Goal: Feedback & Contribution: Submit feedback/report problem

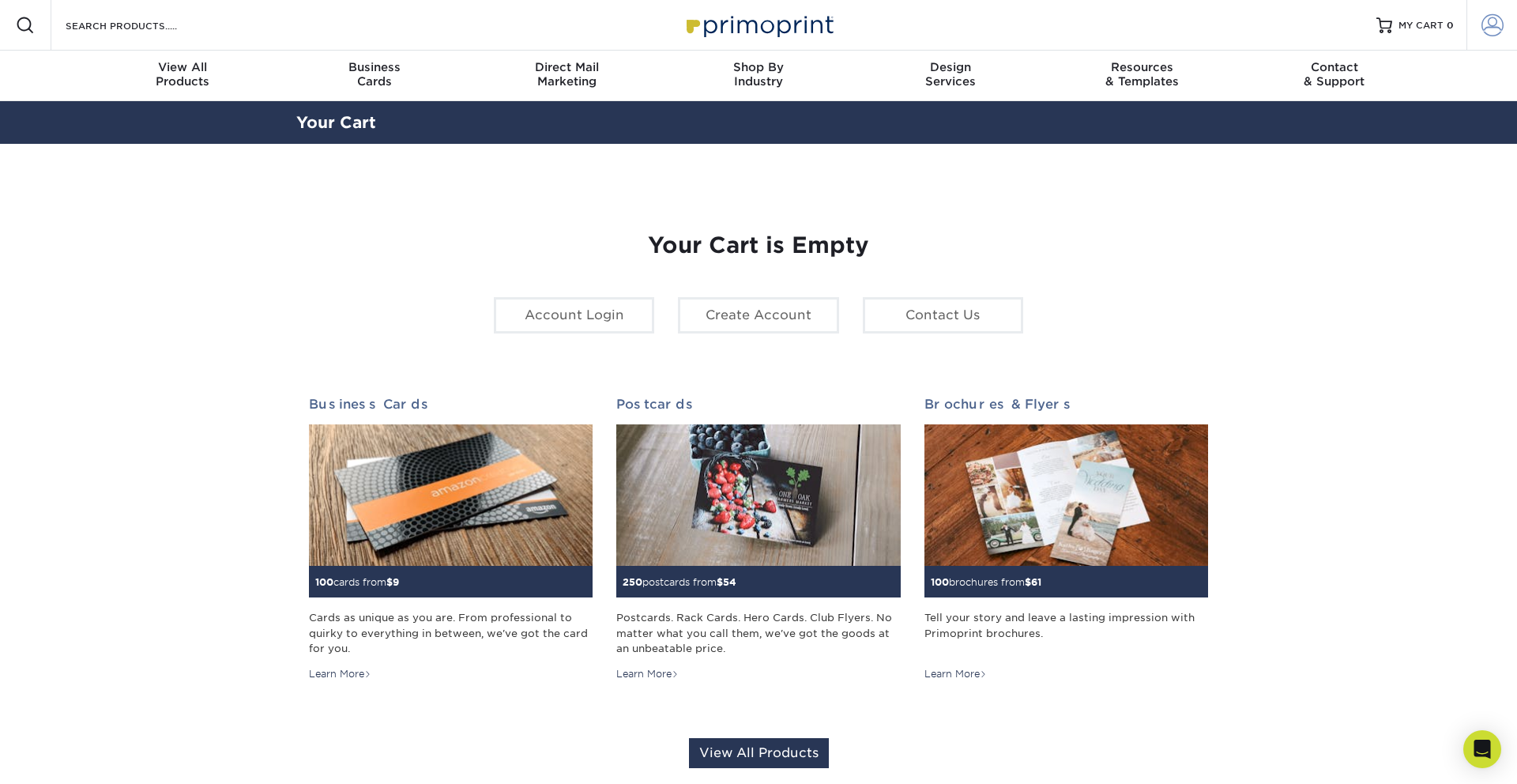
click at [1481, 26] on span at bounding box center [1492, 25] width 22 height 22
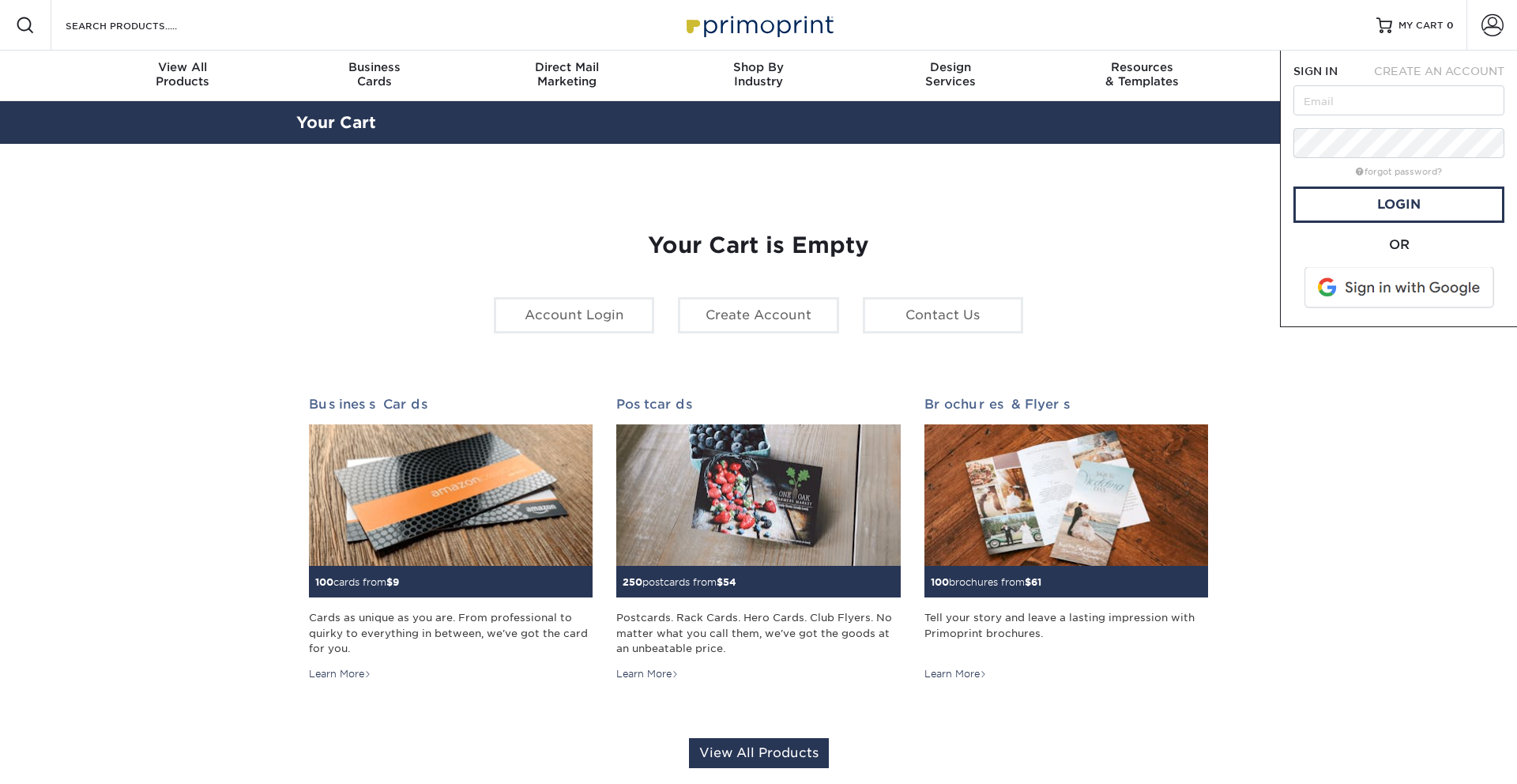
click at [1439, 283] on span at bounding box center [1400, 287] width 201 height 41
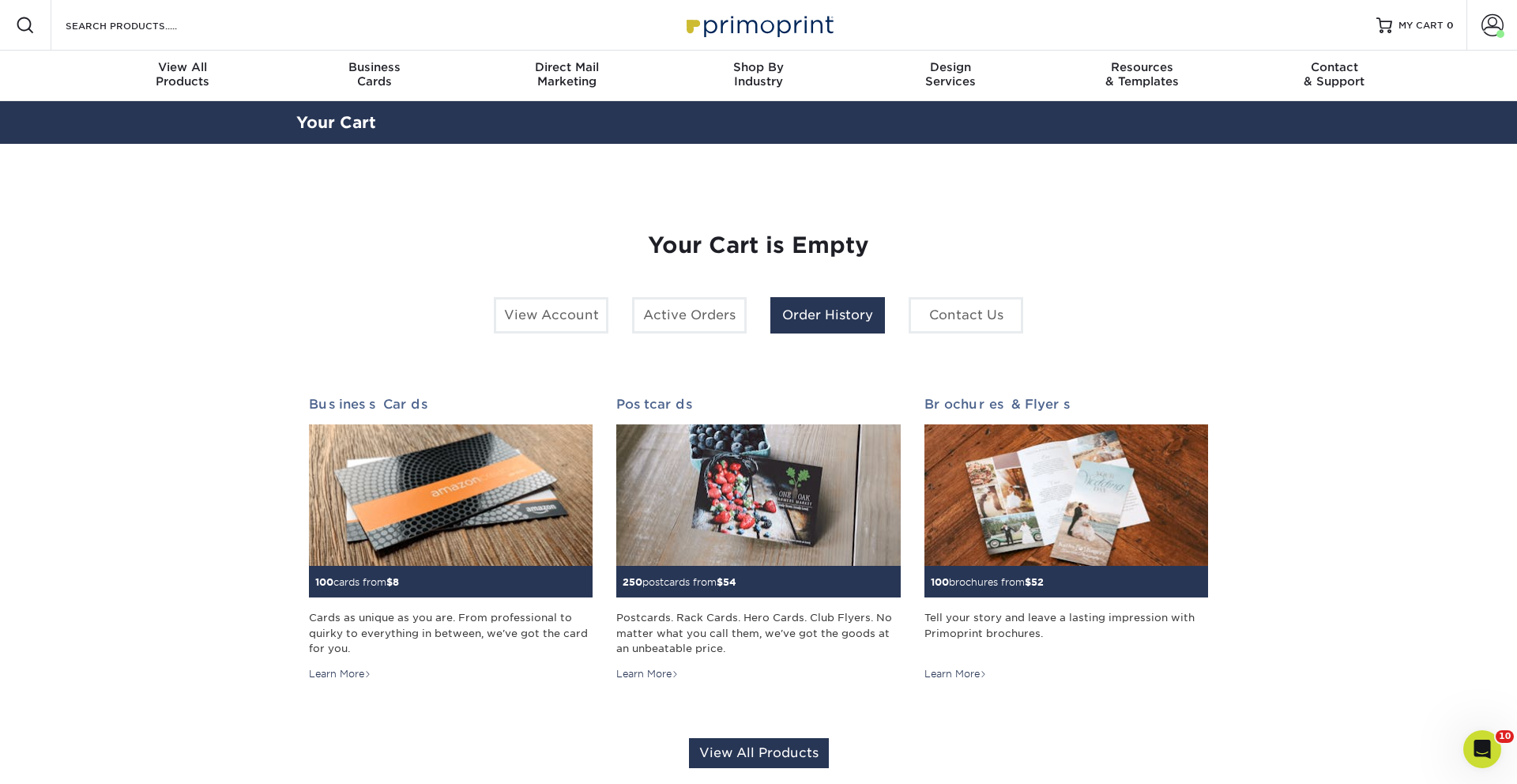
click at [853, 332] on link "Order History" at bounding box center [828, 315] width 115 height 36
click at [827, 323] on link "Order History" at bounding box center [828, 315] width 115 height 36
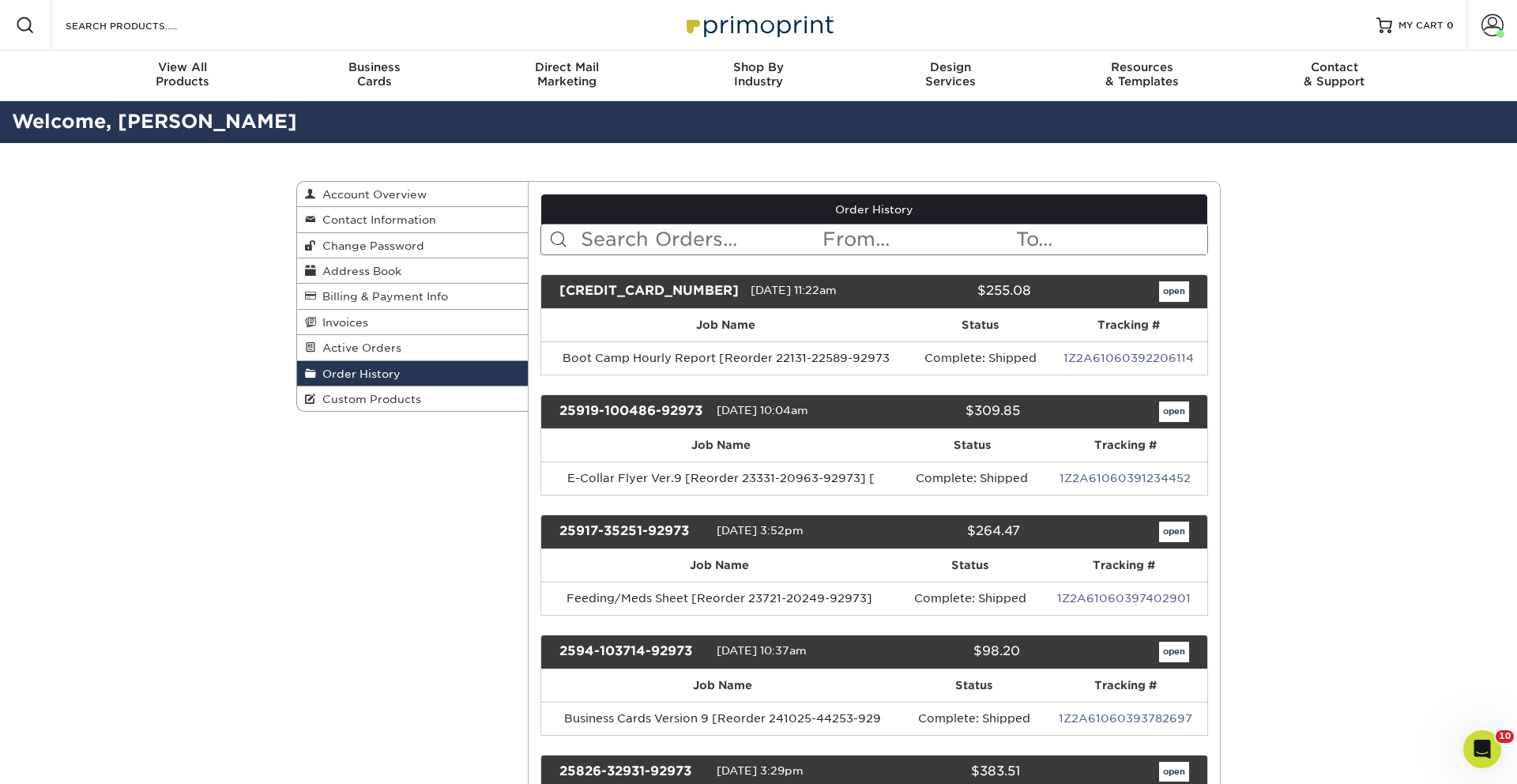
click at [1091, 355] on link "1Z2A61060392206114" at bounding box center [1128, 358] width 130 height 13
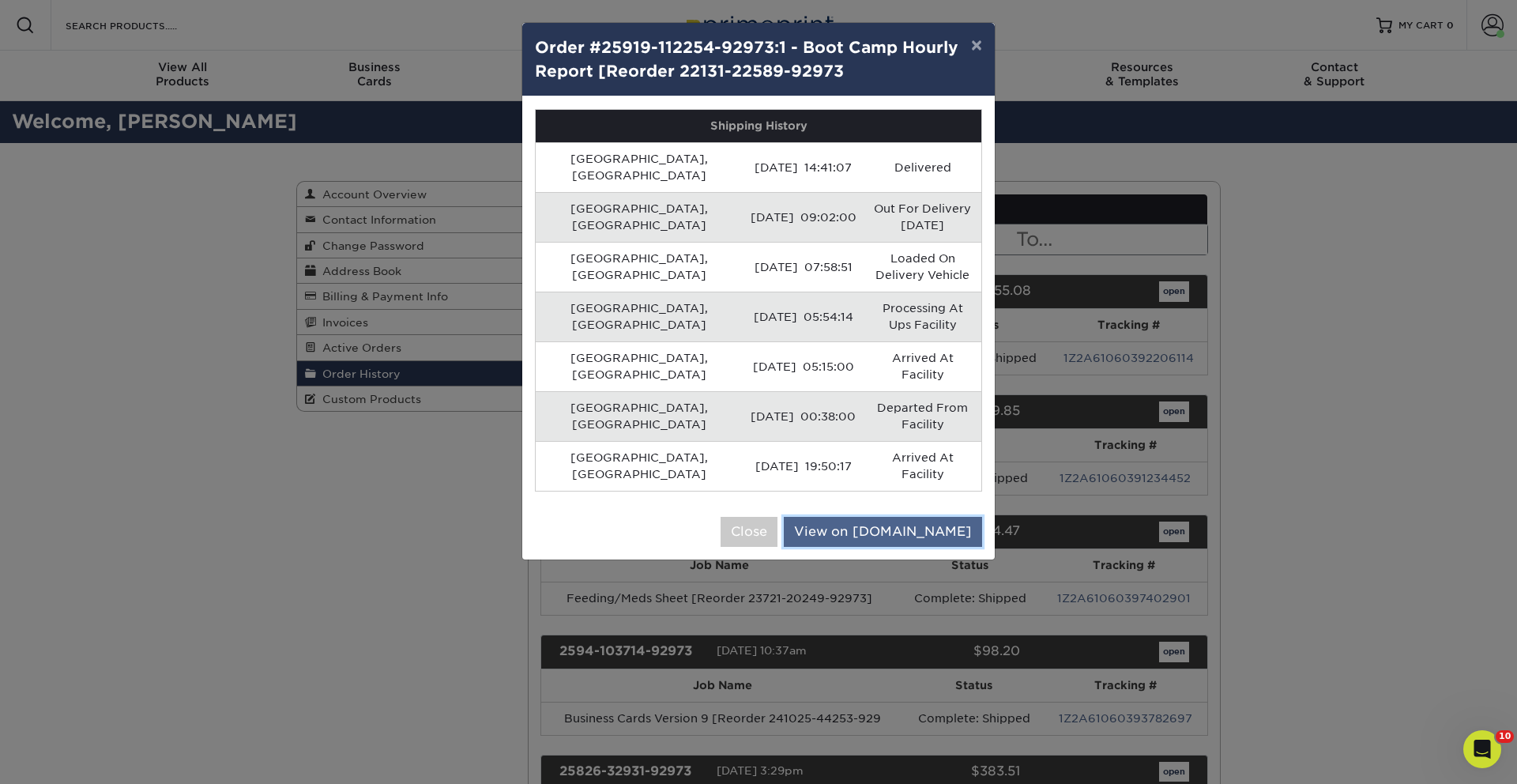
click at [917, 517] on link "View on UPS.com" at bounding box center [883, 532] width 199 height 30
drag, startPoint x: 981, startPoint y: 46, endPoint x: 976, endPoint y: 54, distance: 9.4
click at [981, 46] on button "×" at bounding box center [977, 45] width 36 height 45
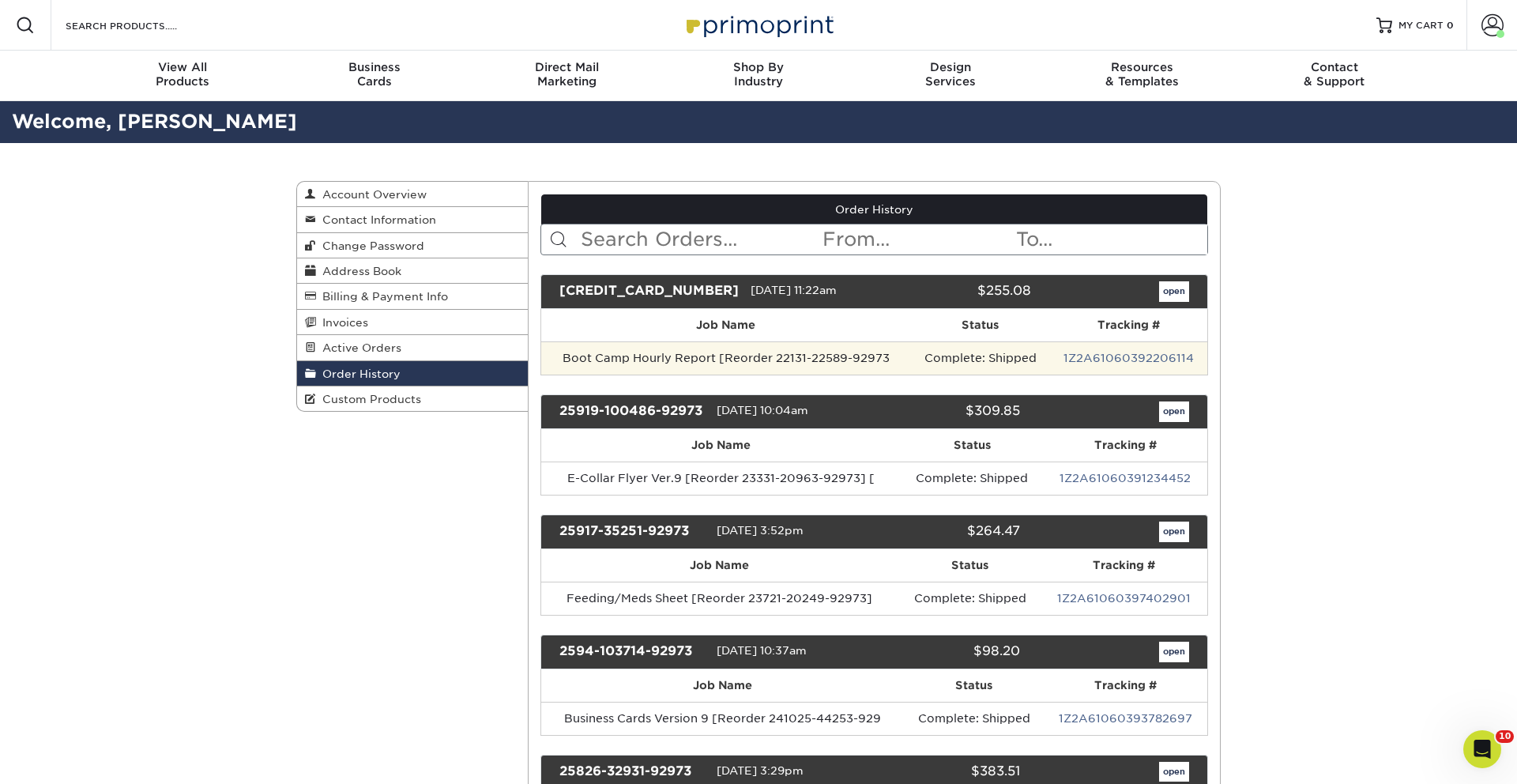
click at [784, 354] on td "Boot Camp Hourly Report [Reorder 22131-22589-92973" at bounding box center [727, 358] width 371 height 33
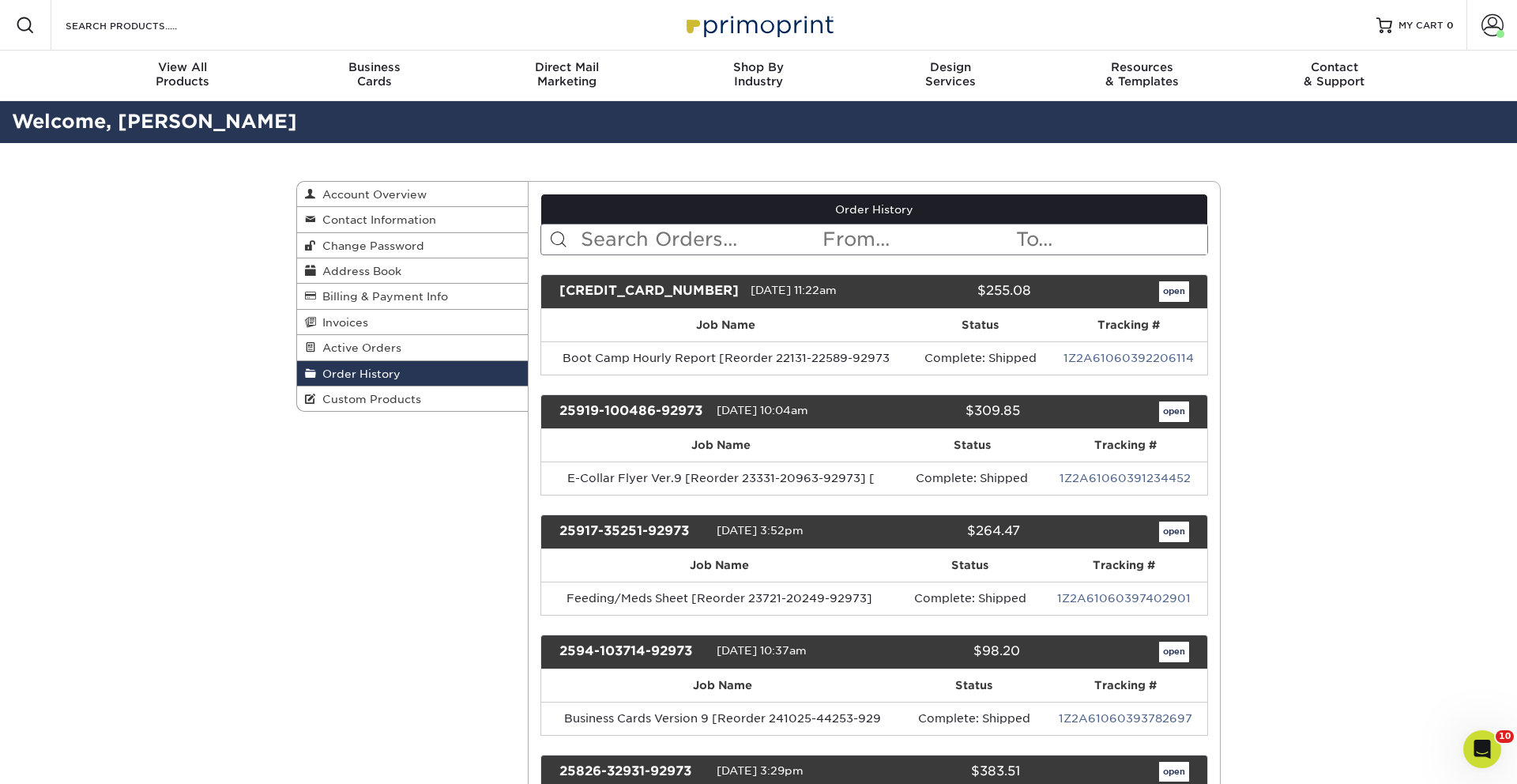
drag, startPoint x: 679, startPoint y: 356, endPoint x: 667, endPoint y: 317, distance: 40.8
click at [679, 354] on td "Boot Camp Hourly Report [Reorder 22131-22589-92973" at bounding box center [727, 358] width 371 height 33
click at [648, 290] on div "25919-112254-92973" at bounding box center [649, 291] width 203 height 21
click at [1165, 283] on link "open" at bounding box center [1174, 291] width 30 height 21
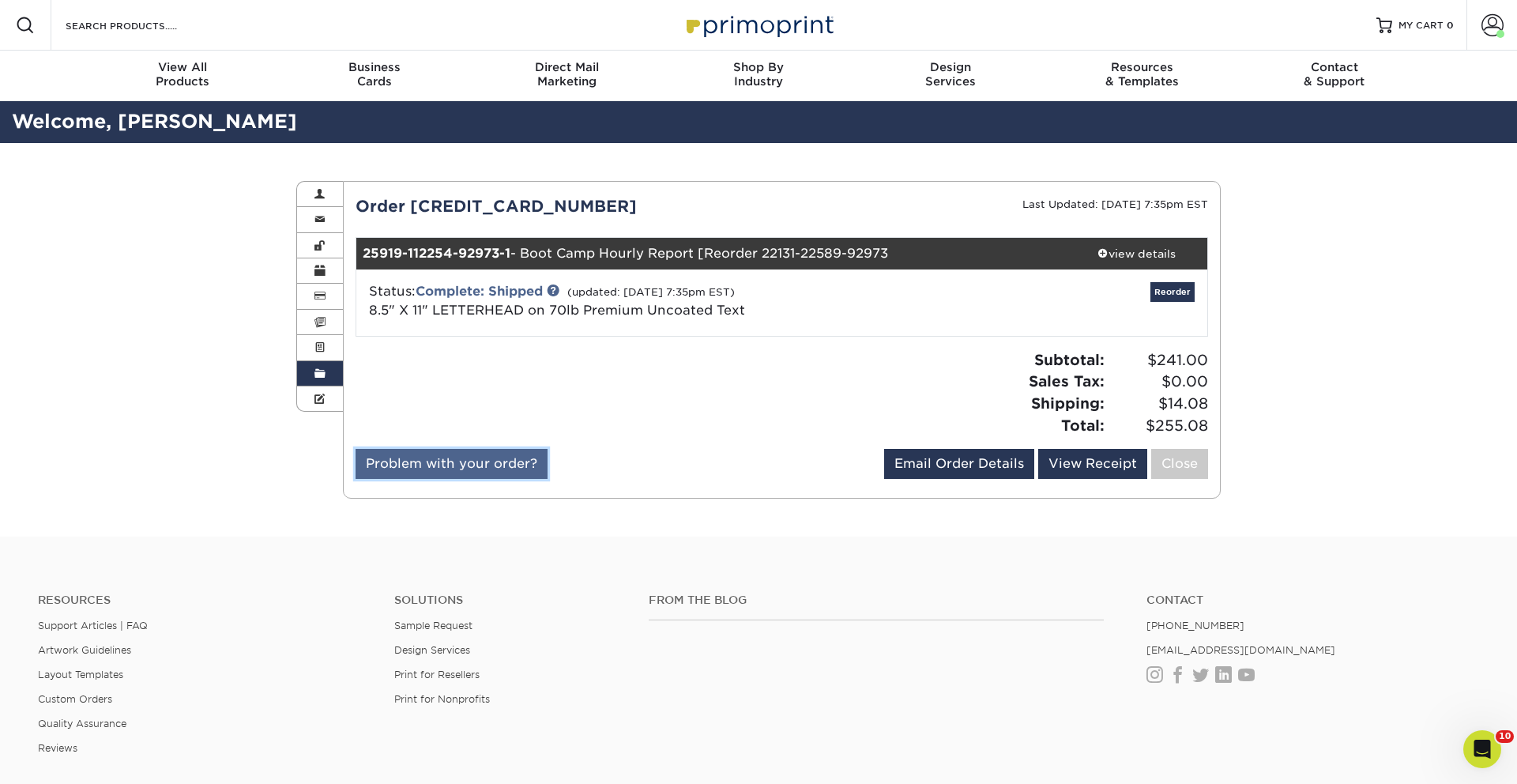
drag, startPoint x: 535, startPoint y: 473, endPoint x: 545, endPoint y: 470, distance: 10.4
click at [535, 473] on link "Problem with your order?" at bounding box center [452, 463] width 192 height 30
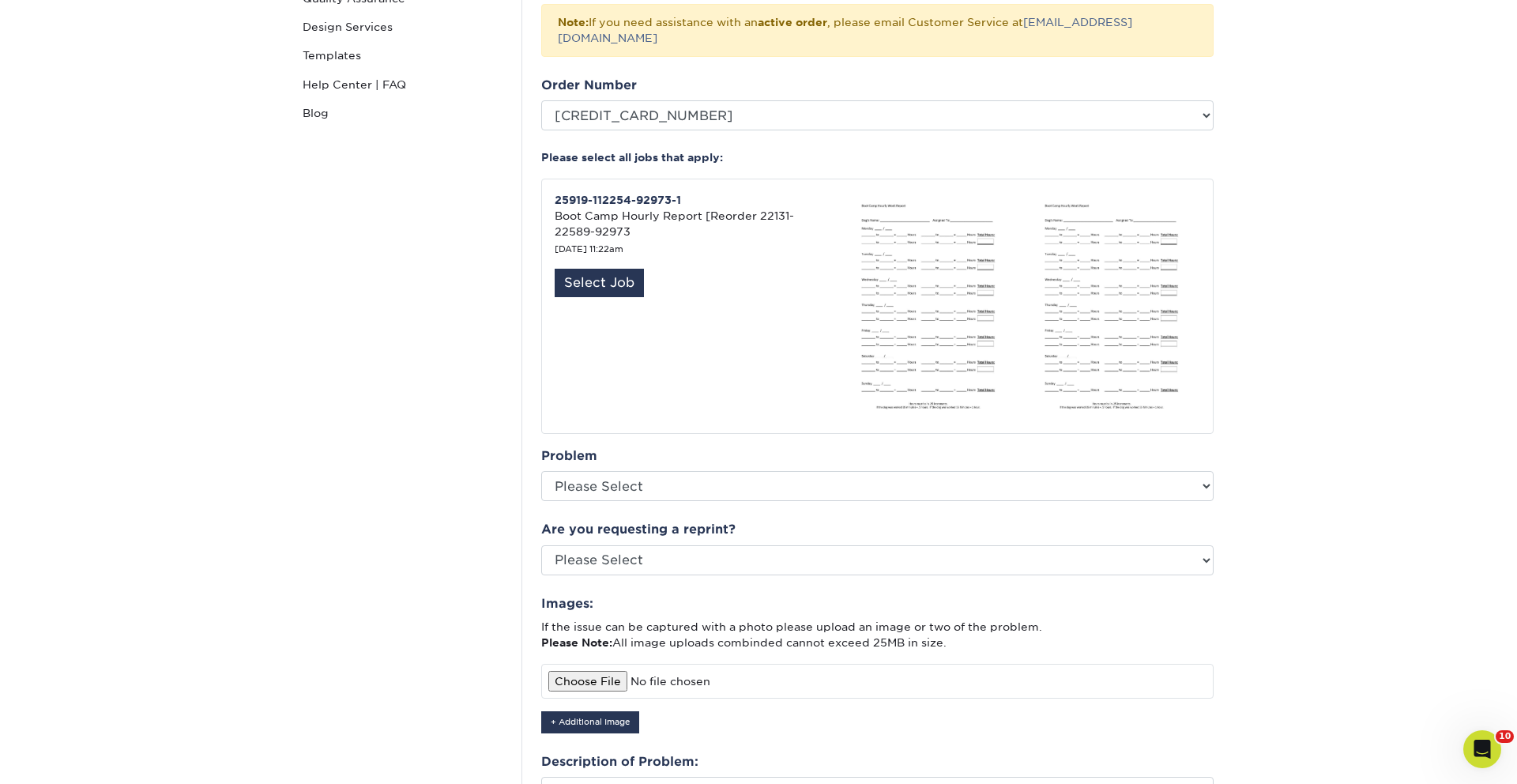
scroll to position [302, 0]
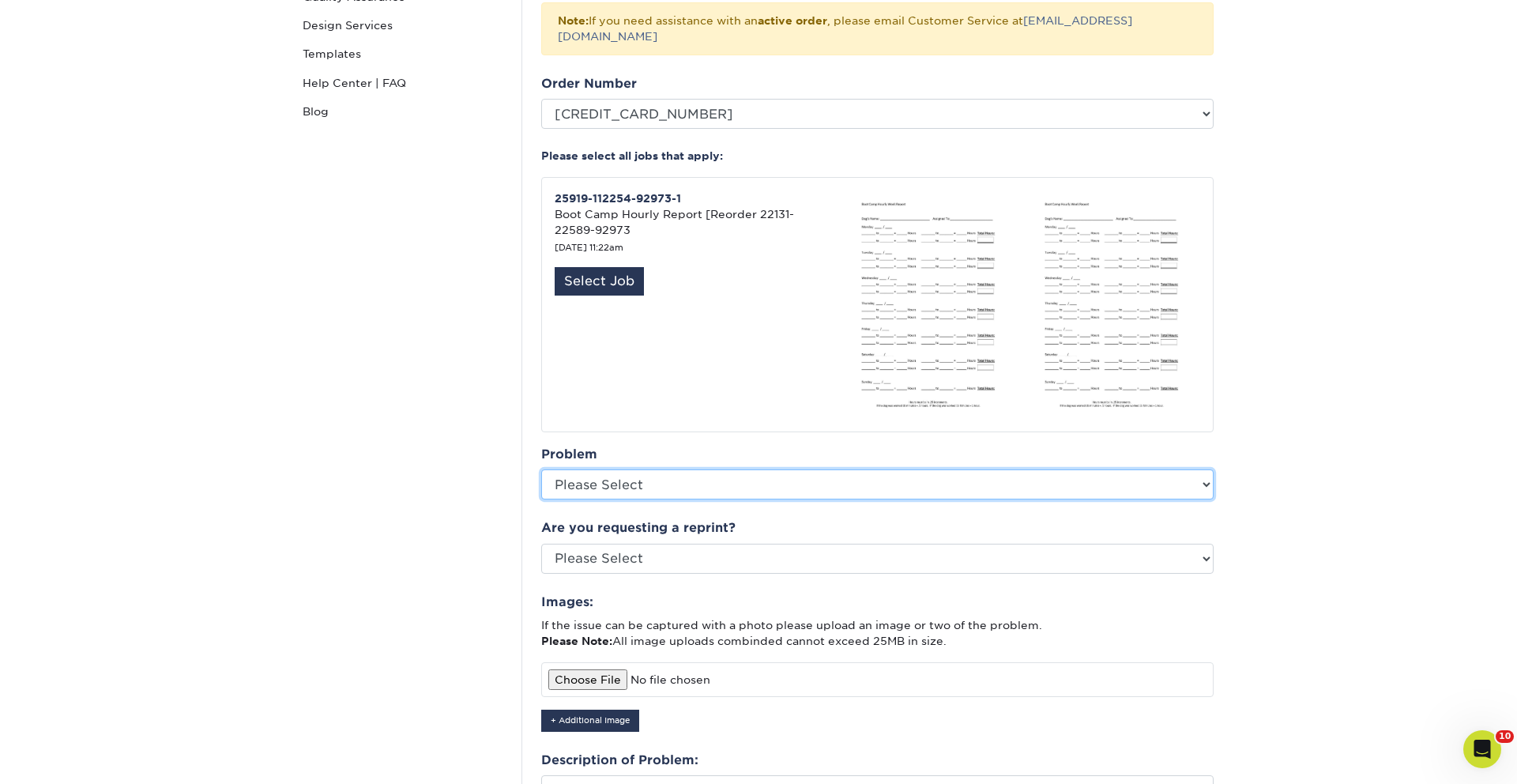
click at [737, 470] on select "Please Select Coating Missing Images Bindery Color Cutting Missing Hardware Shi…" at bounding box center [878, 484] width 673 height 30
select select "Other: Please Describe"
click at [542, 470] on select "Please Select Coating Missing Images Bindery Color Cutting Missing Hardware Shi…" at bounding box center [878, 484] width 673 height 30
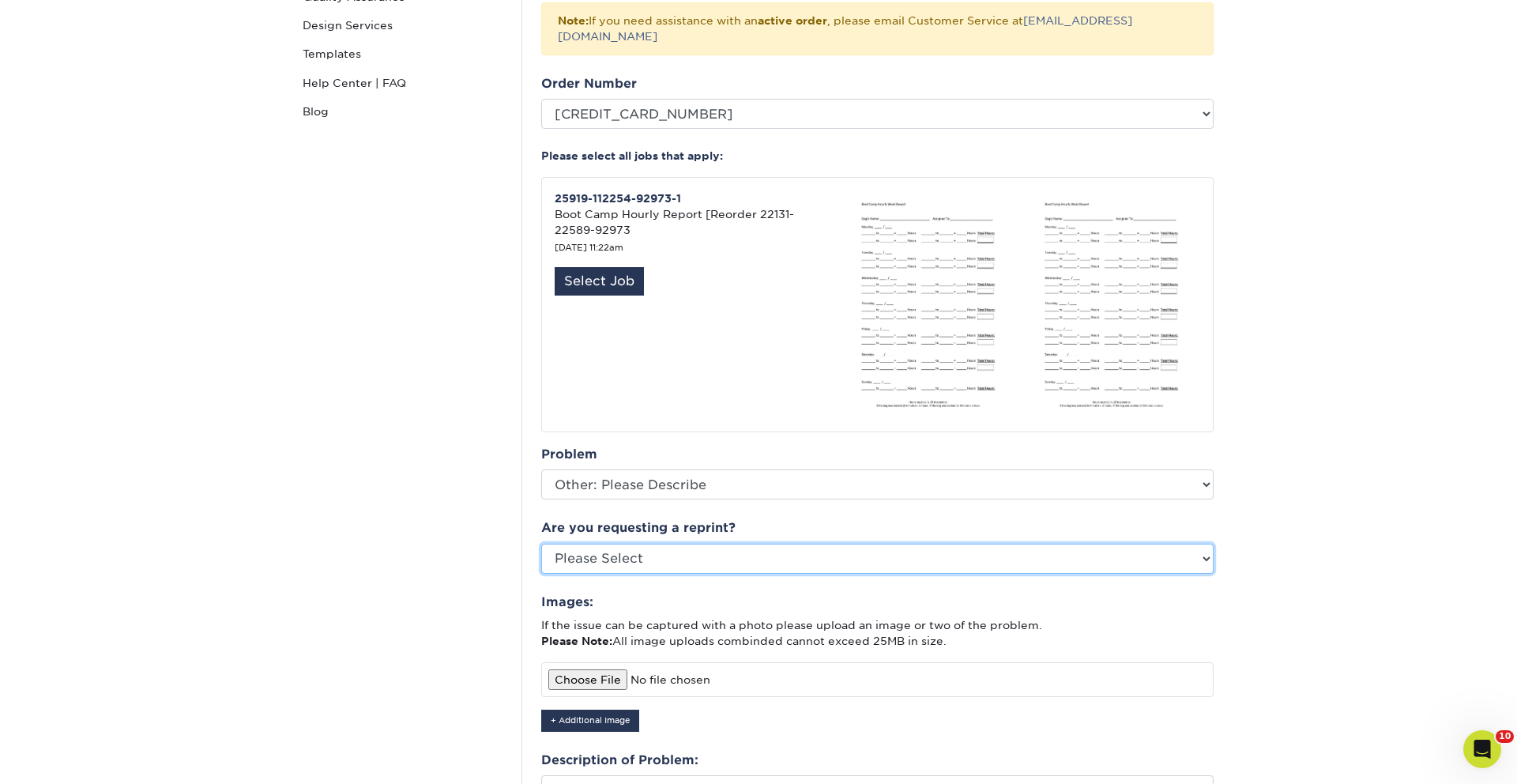
click at [665, 545] on select "Please Select Yes No Other" at bounding box center [878, 558] width 673 height 30
select select "yes"
click at [542, 544] on select "Please Select Yes No Other" at bounding box center [878, 558] width 673 height 30
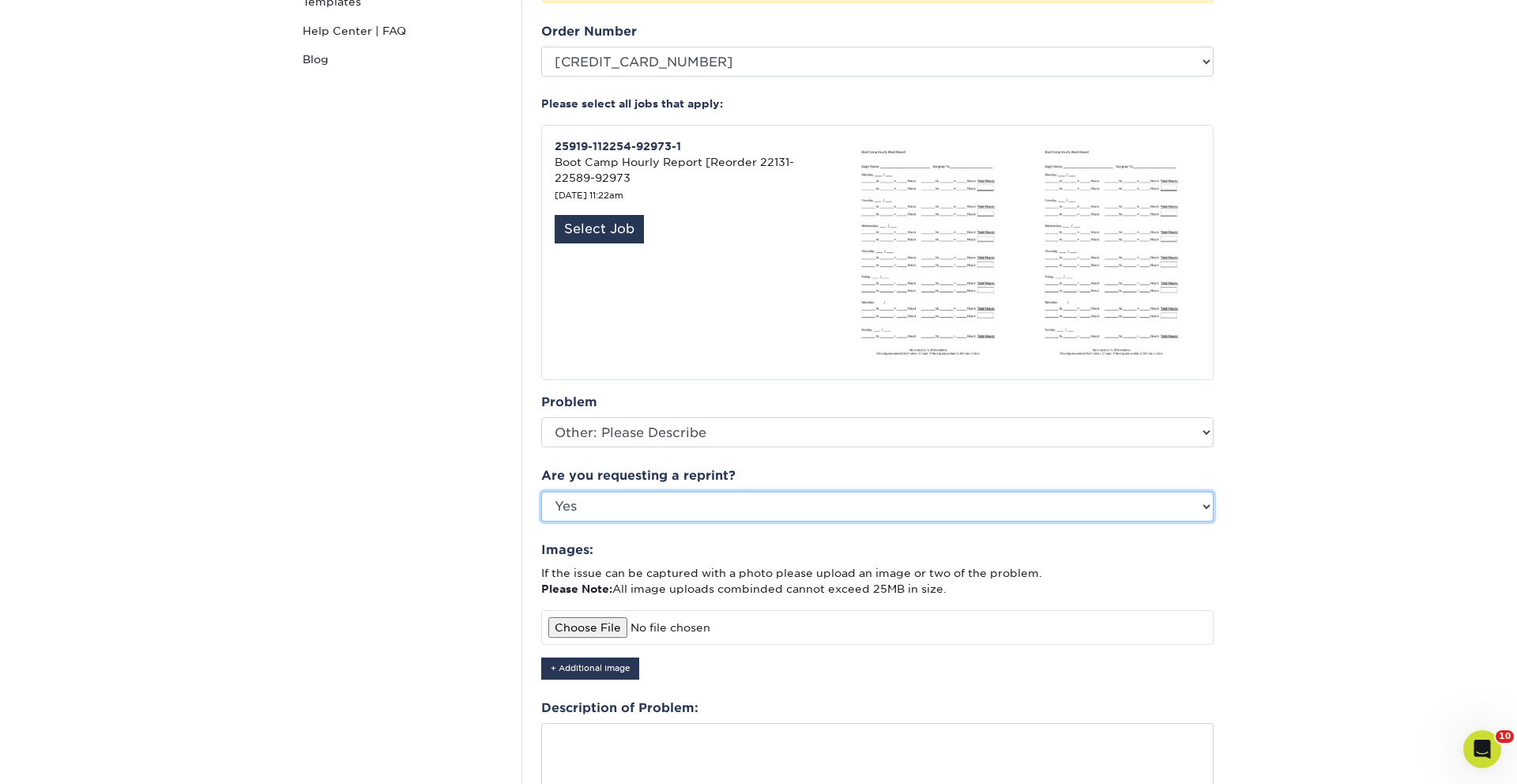
scroll to position [351, 0]
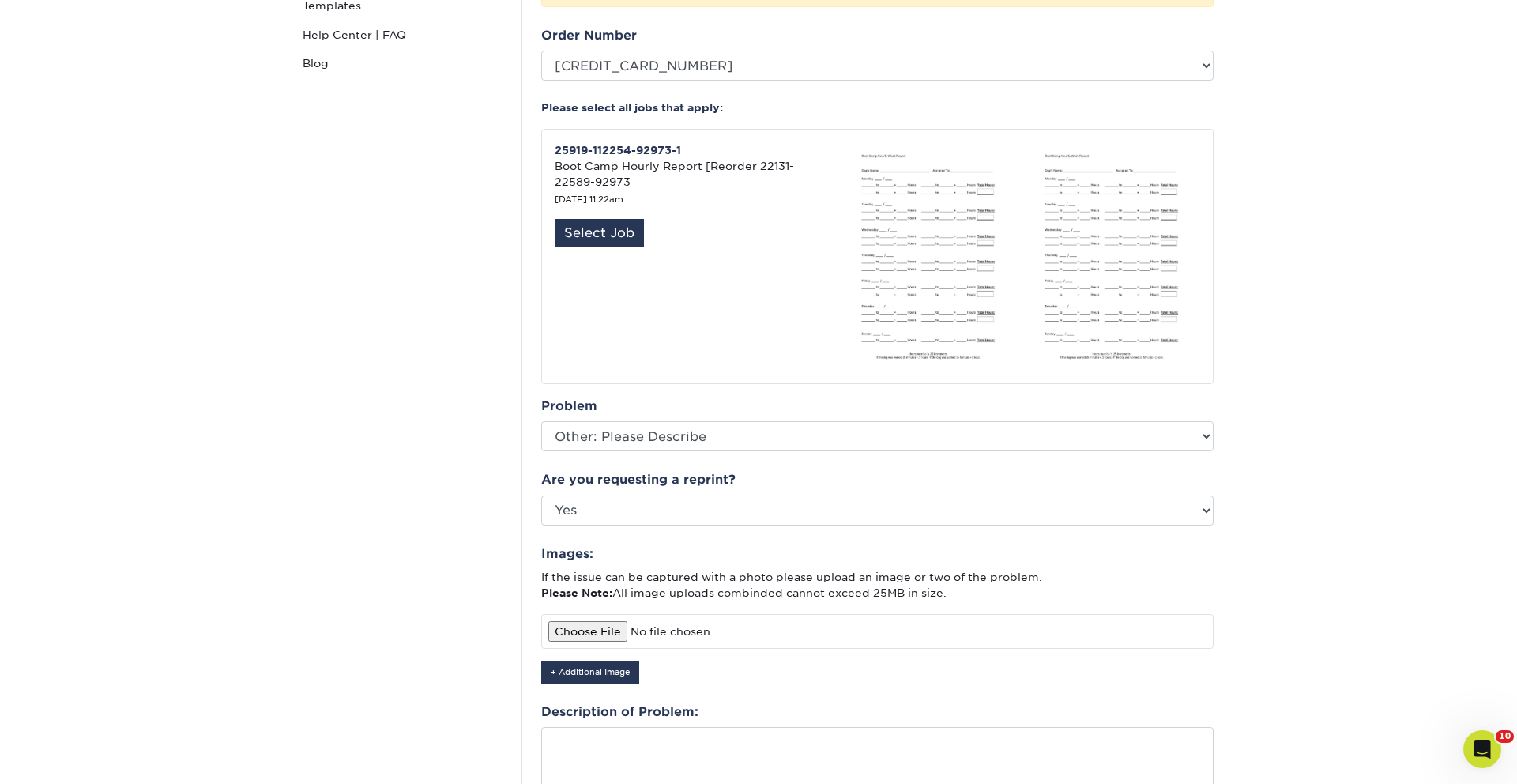
click at [595, 614] on input "file" at bounding box center [878, 631] width 673 height 35
type input "C:\fakepath\IMG_7695.HEIC"
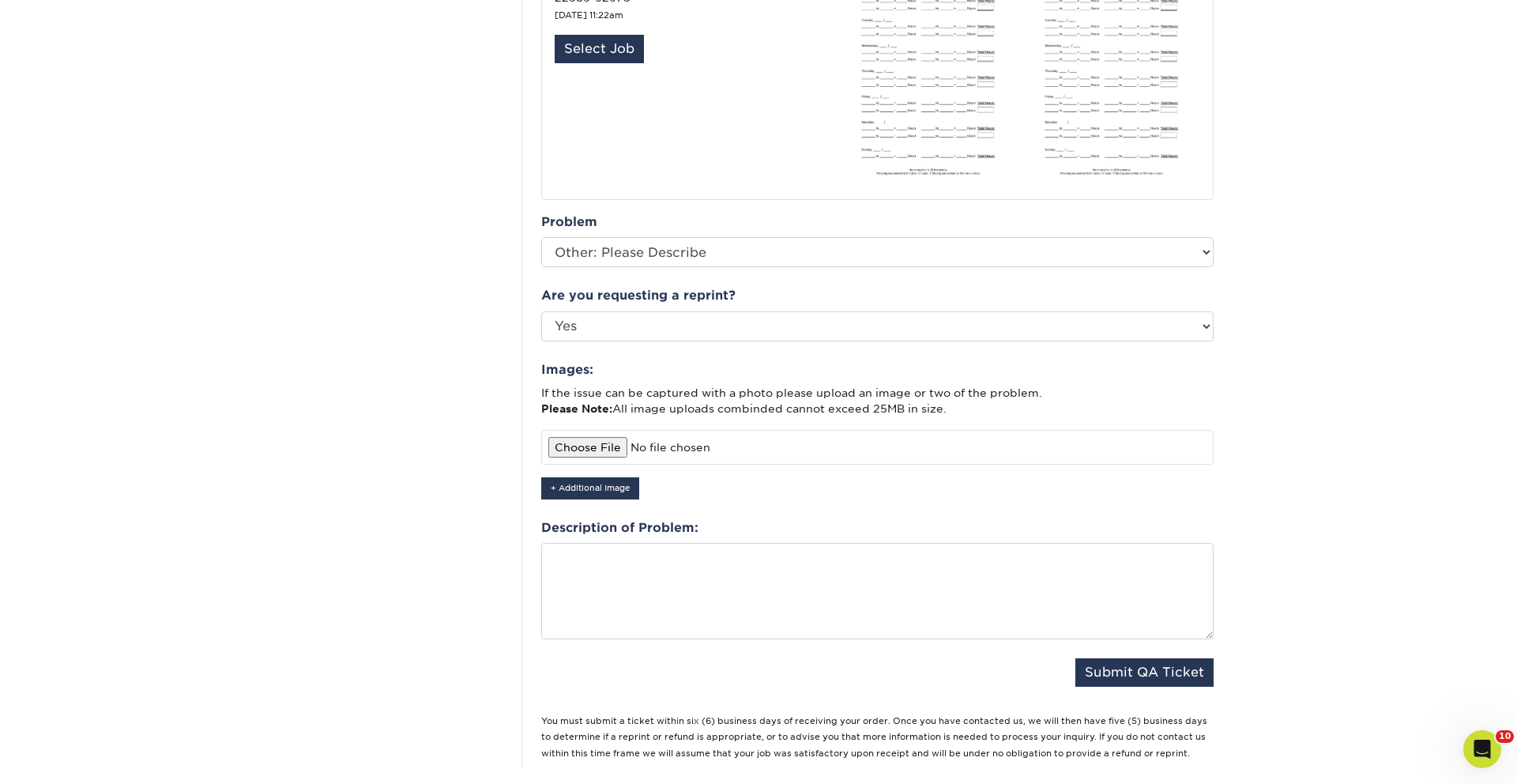
scroll to position [545, 0]
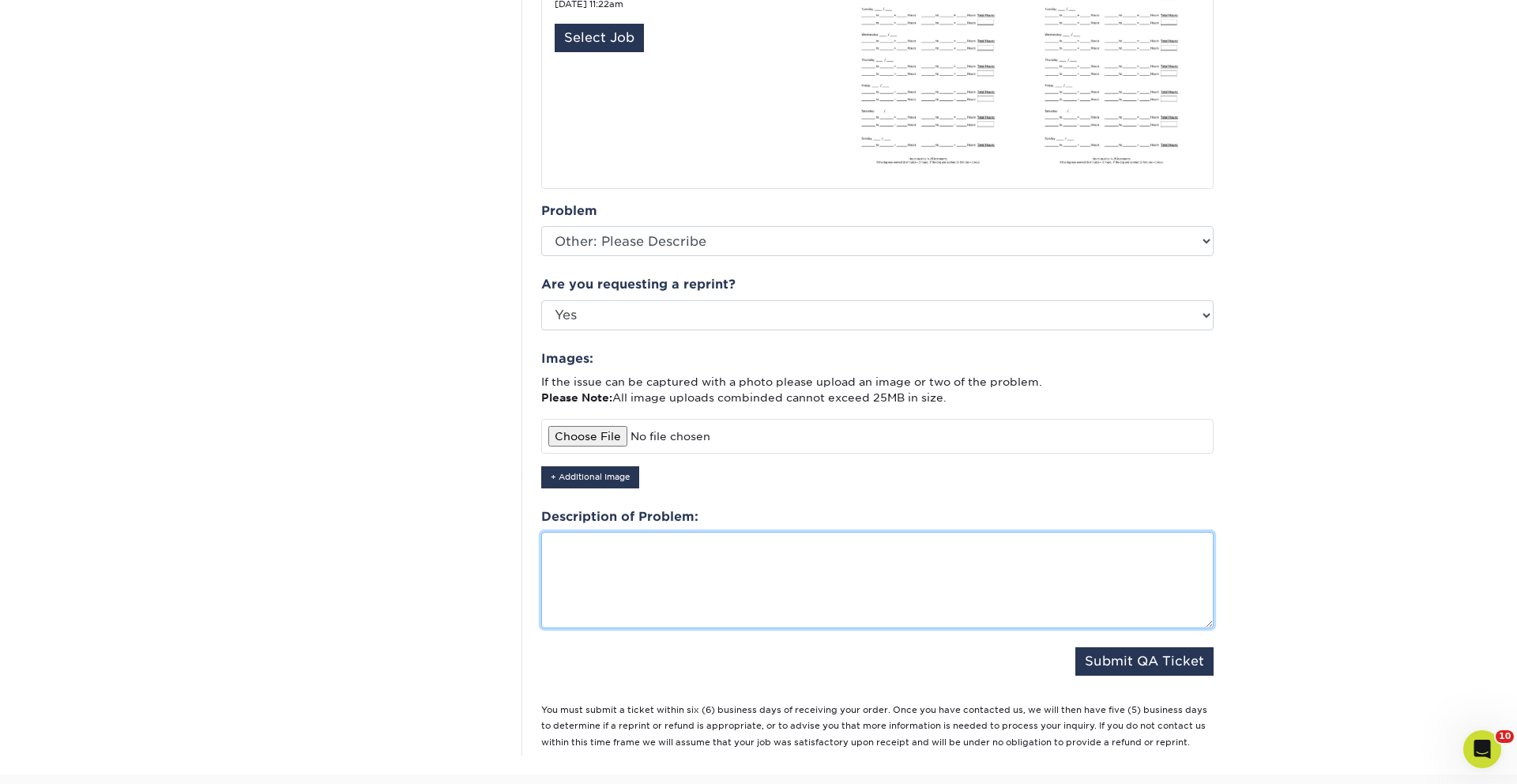
click at [702, 580] on textarea at bounding box center [878, 580] width 673 height 97
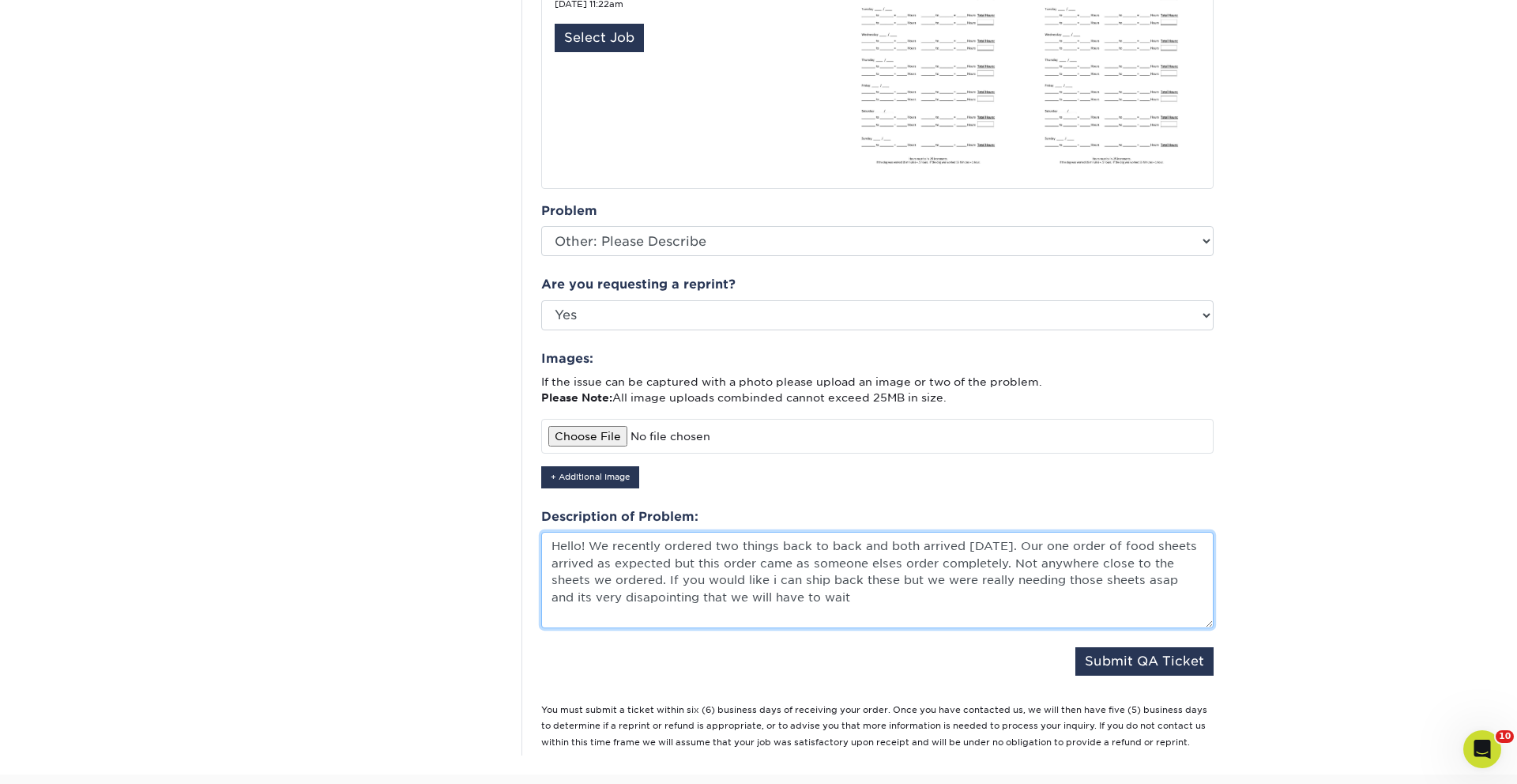
click at [637, 584] on textarea "Hello! We recently ordered two things back to back and both arrived today. Our …" at bounding box center [878, 580] width 673 height 97
click at [615, 580] on textarea "Hello! We recently ordered two things back to back and both arrived today. Our …" at bounding box center [878, 580] width 673 height 97
click at [630, 578] on textarea "Hello! We recently ordered two things back to back and both arrived today. Our …" at bounding box center [878, 580] width 673 height 97
drag, startPoint x: 641, startPoint y: 582, endPoint x: 602, endPoint y: 583, distance: 39.0
click at [602, 583] on textarea "Hello! We recently ordered two things back to back and both arrived today. Our …" at bounding box center [878, 580] width 673 height 97
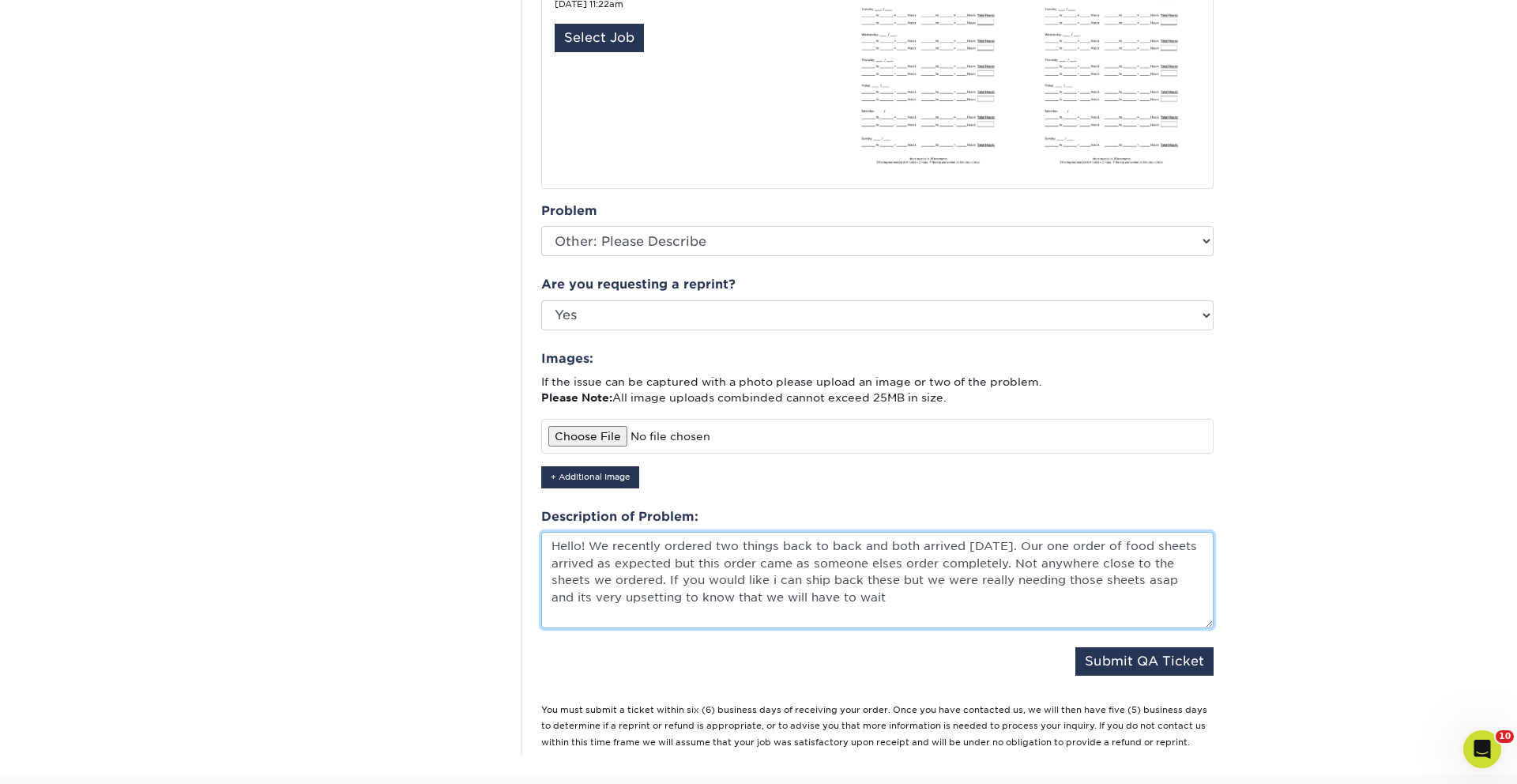
click at [910, 584] on textarea "Hello! We recently ordered two things back to back and both arrived today. Our …" at bounding box center [878, 580] width 673 height 97
drag, startPoint x: 877, startPoint y: 544, endPoint x: 896, endPoint y: 546, distance: 19.1
click at [877, 544] on textarea "Hello! We recently ordered two things back to back and both arrived today. Our …" at bounding box center [878, 580] width 673 height 97
drag, startPoint x: 1068, startPoint y: 579, endPoint x: 1032, endPoint y: 584, distance: 36.3
click at [1068, 579] on textarea "Hello! We recently ordered two things back to back and both arrived today. Our …" at bounding box center [878, 580] width 673 height 97
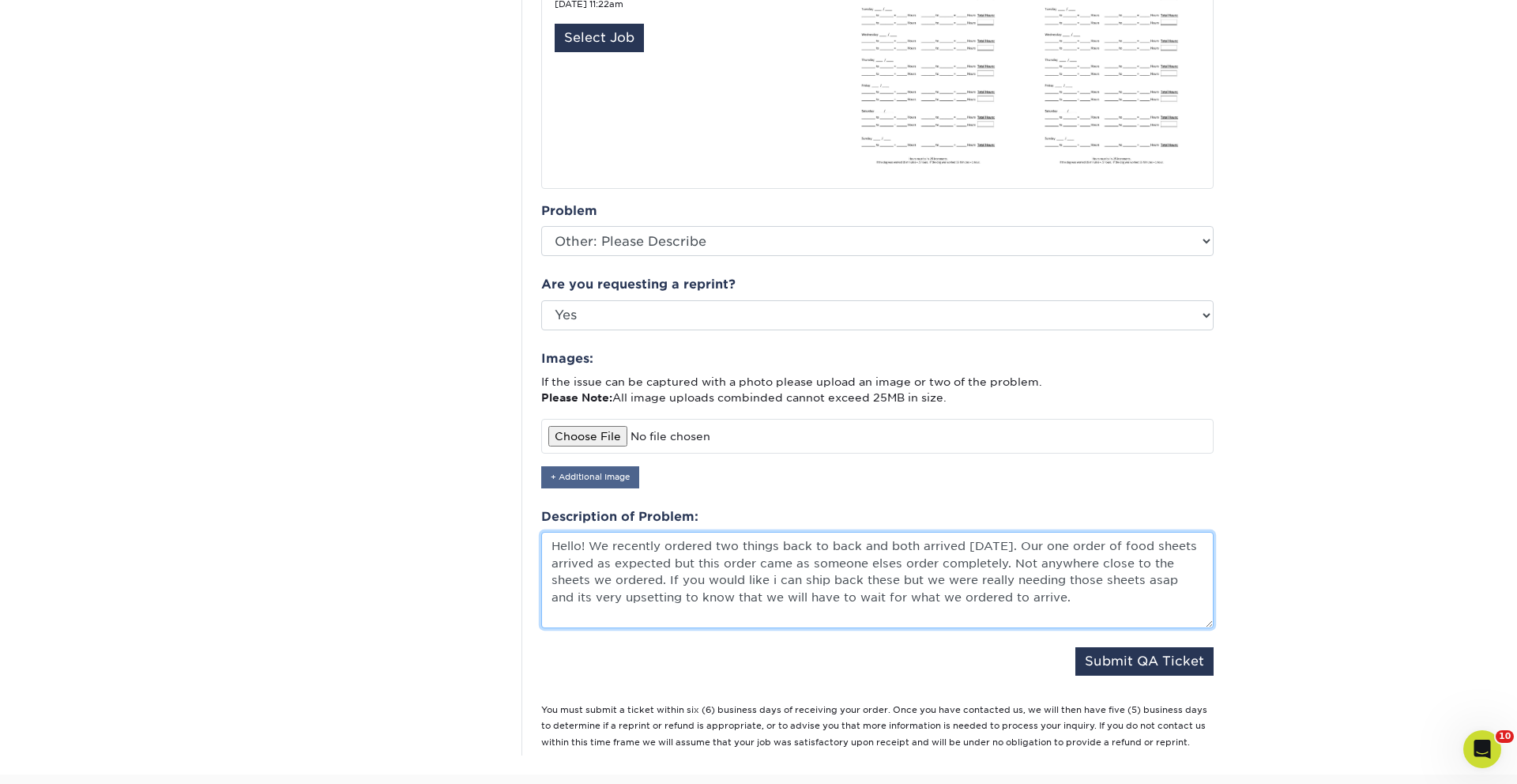
type textarea "Hello! We recently ordered two things back to back and both arrived today. Our …"
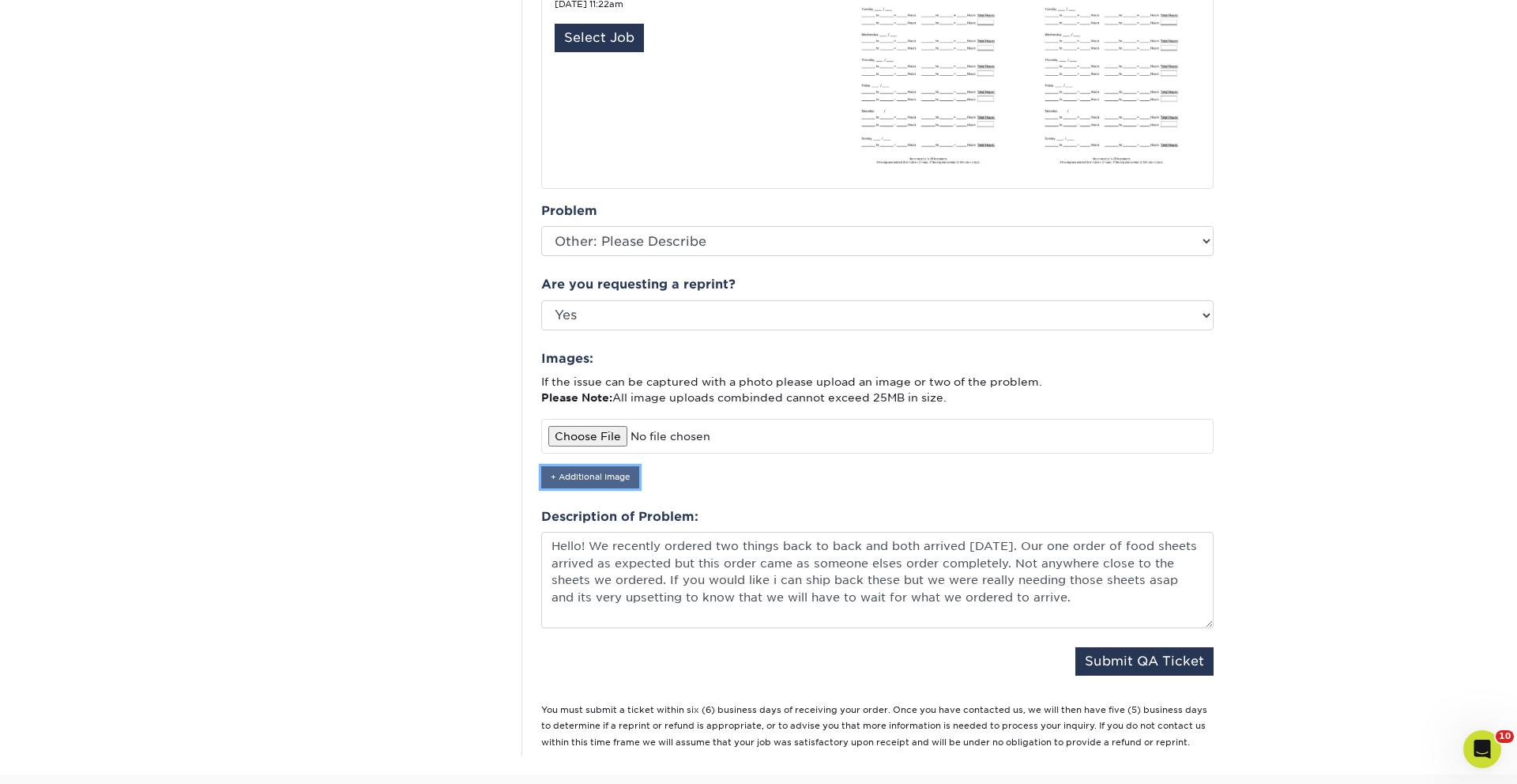
click at [586, 466] on button "+ Additional Image" at bounding box center [591, 476] width 98 height 21
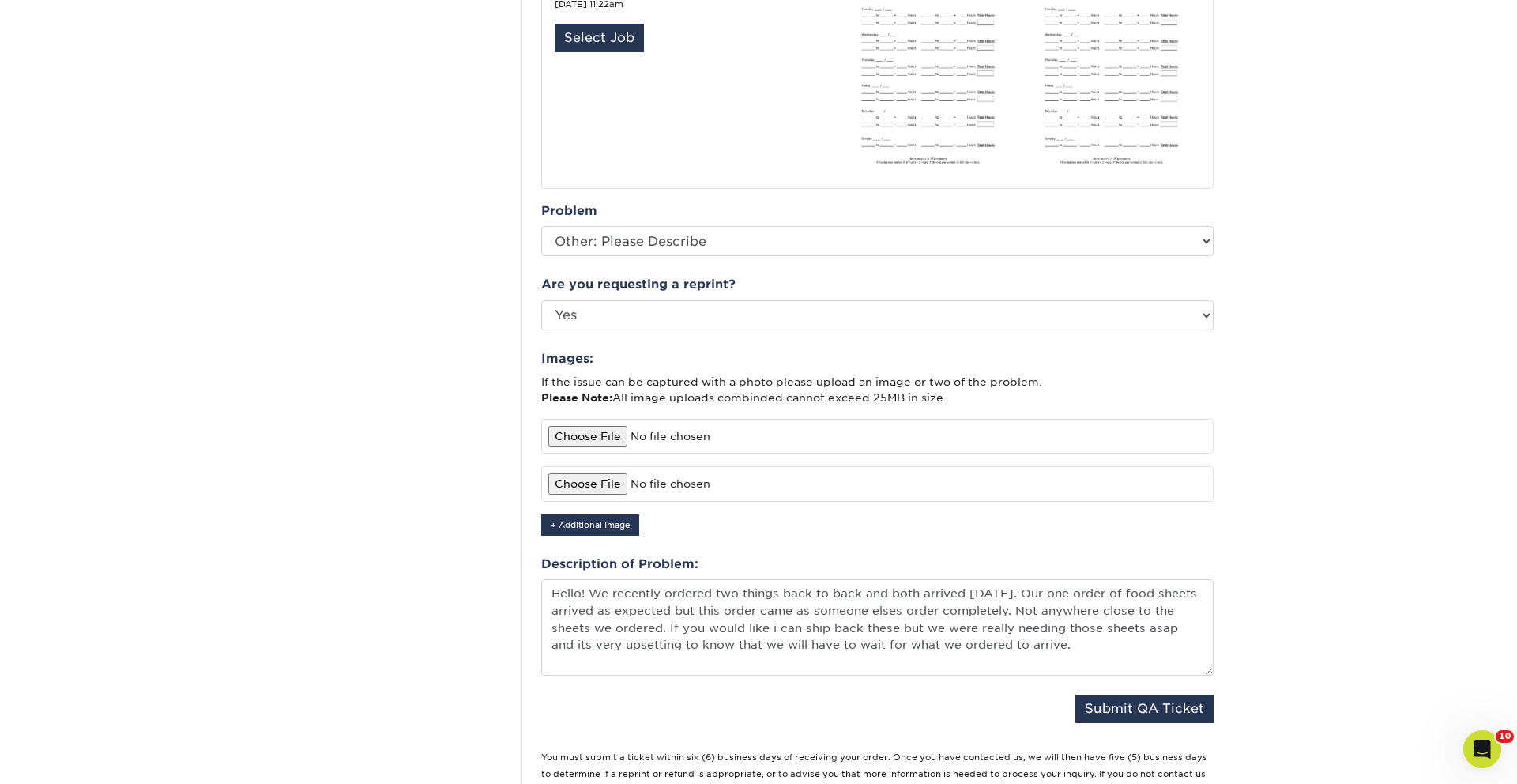
click at [603, 466] on input "file" at bounding box center [878, 484] width 673 height 35
click at [578, 466] on input "file" at bounding box center [878, 484] width 673 height 35
type input "C:\fakepath\IMG_7696.HEIC"
click at [590, 514] on button "+ Additional Image" at bounding box center [591, 524] width 98 height 21
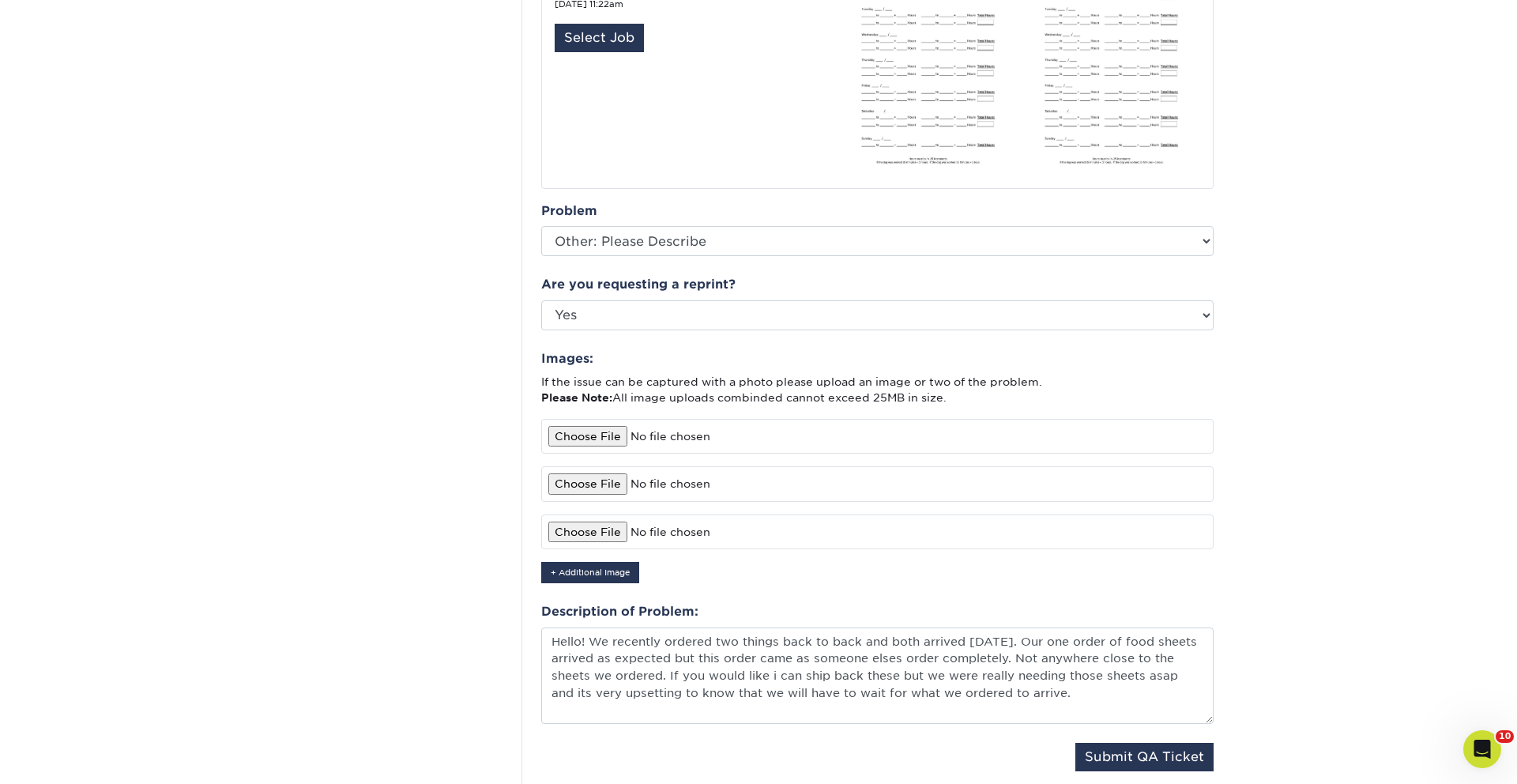
click at [574, 516] on input "file" at bounding box center [878, 532] width 673 height 35
type input "C:\fakepath\IMG_7697.HEIC"
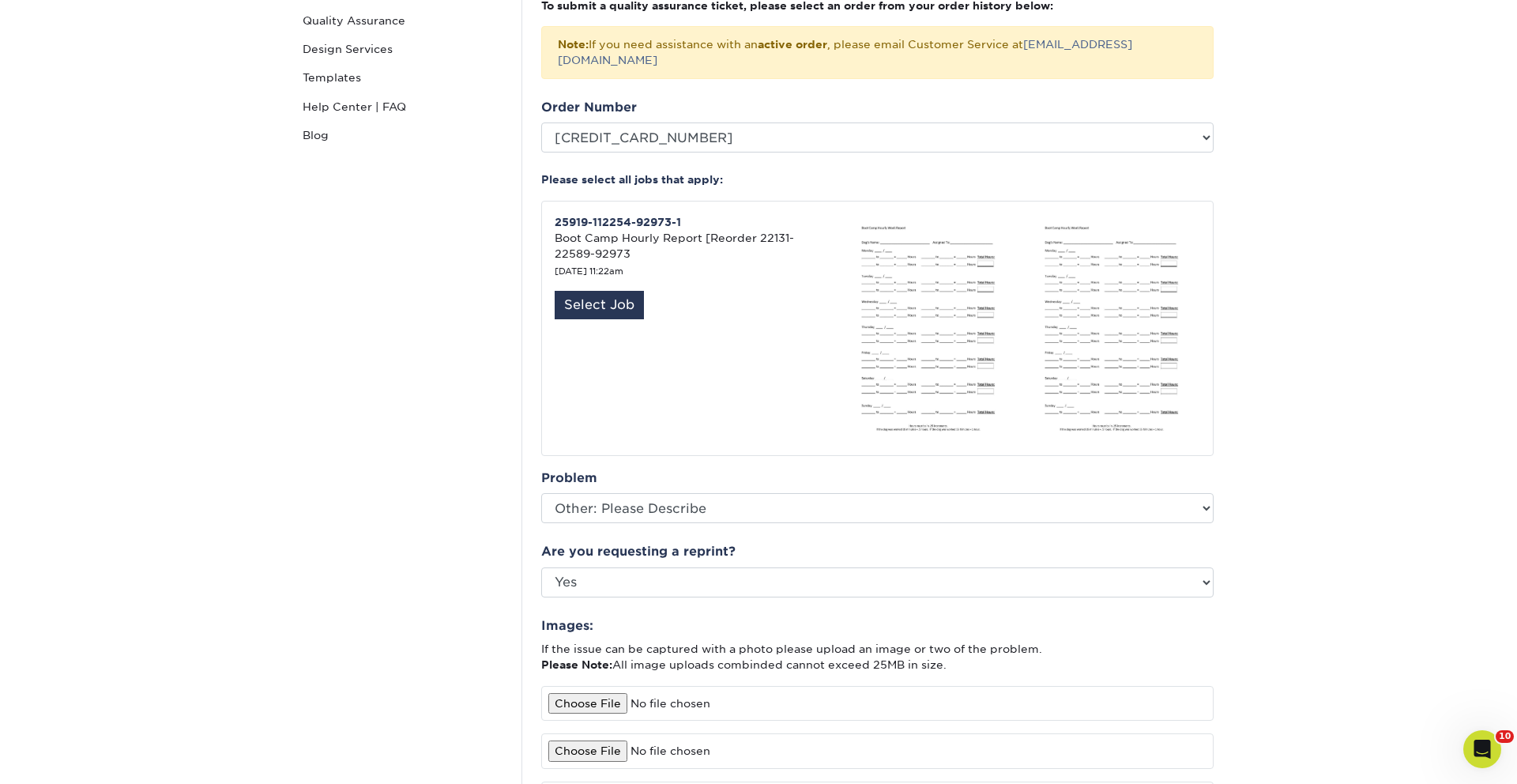
scroll to position [276, 0]
click at [619, 298] on div "Select Job" at bounding box center [599, 307] width 89 height 28
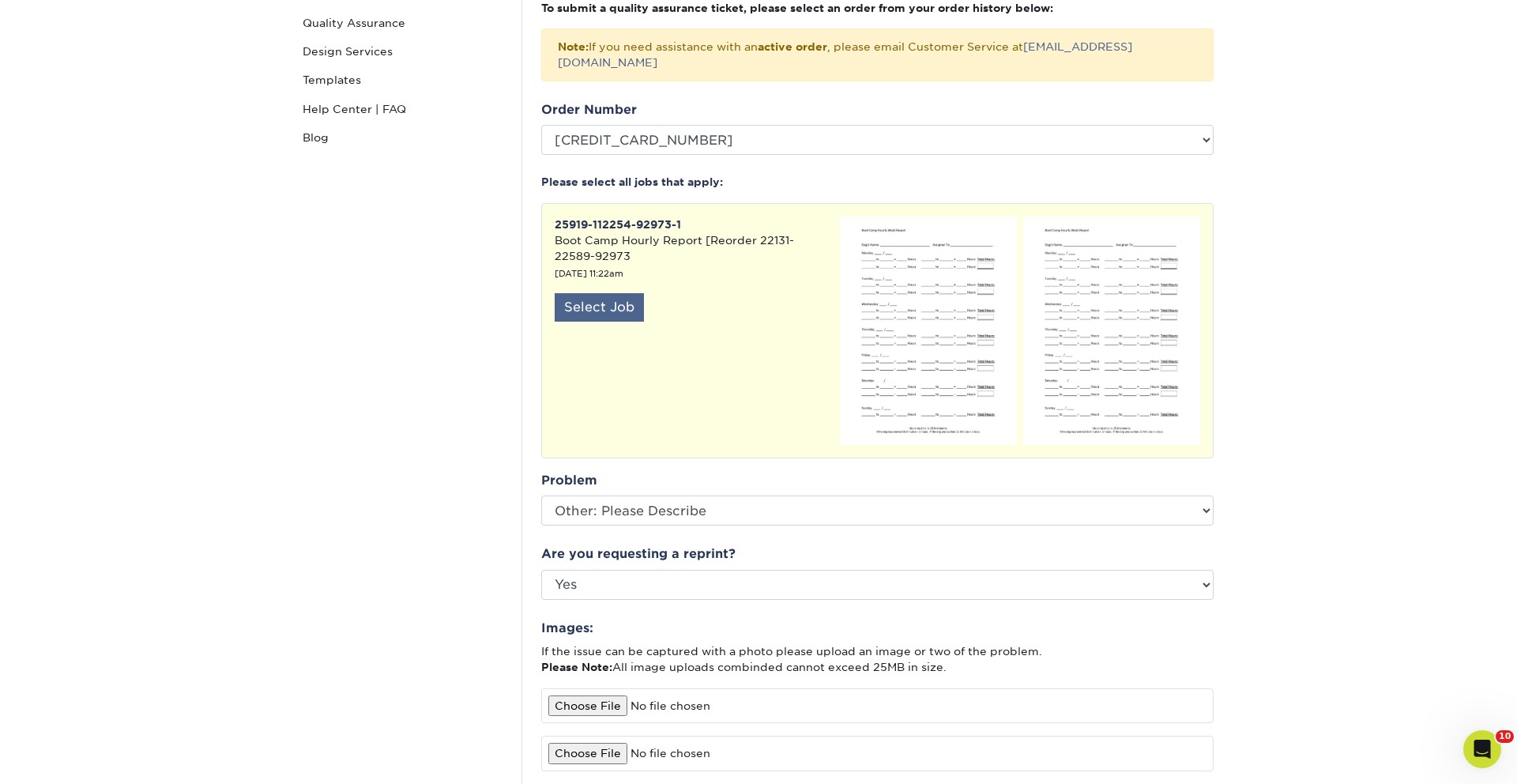
click at [595, 296] on div "Select Job" at bounding box center [599, 307] width 89 height 28
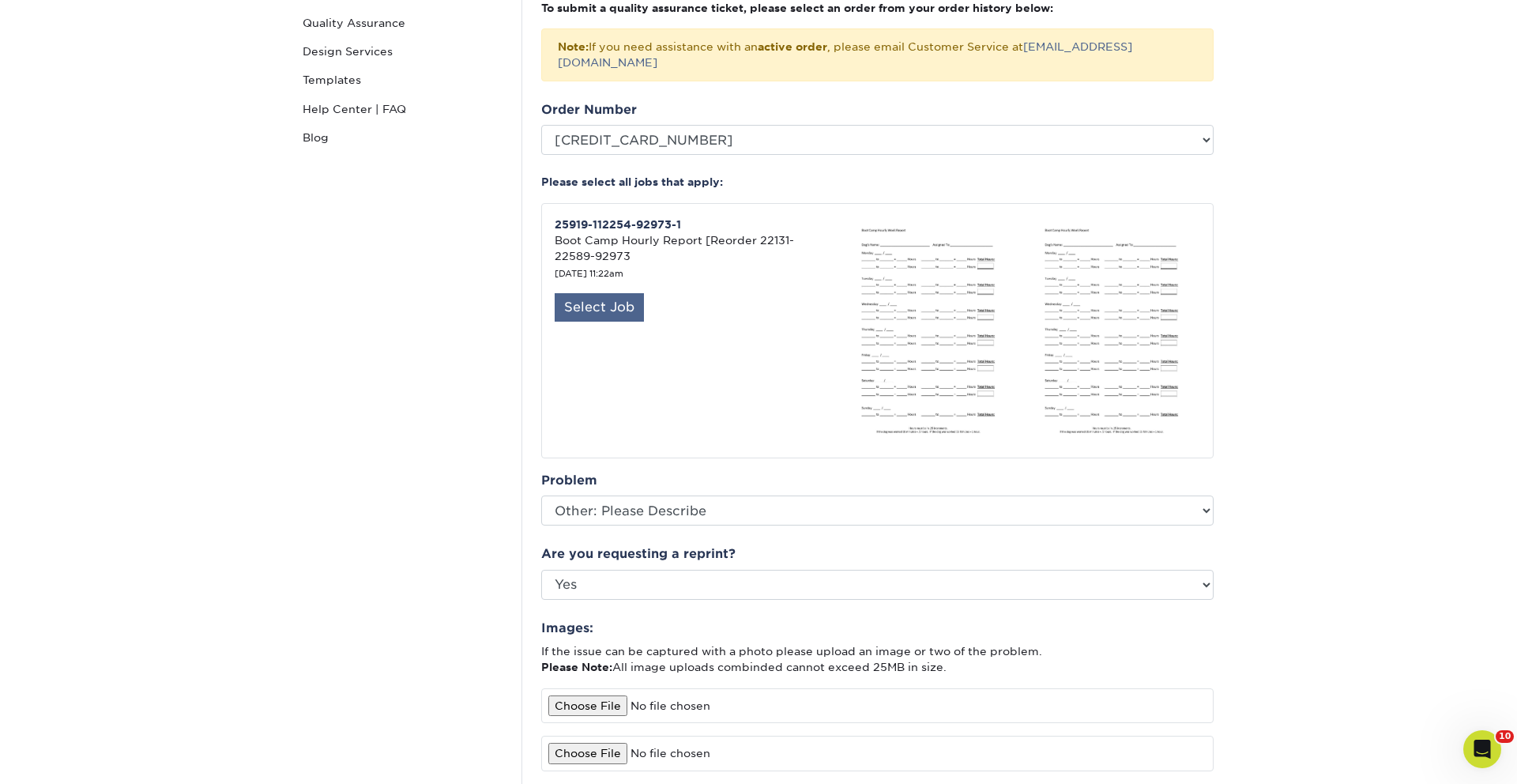
click at [592, 293] on div "Select Job" at bounding box center [599, 307] width 89 height 28
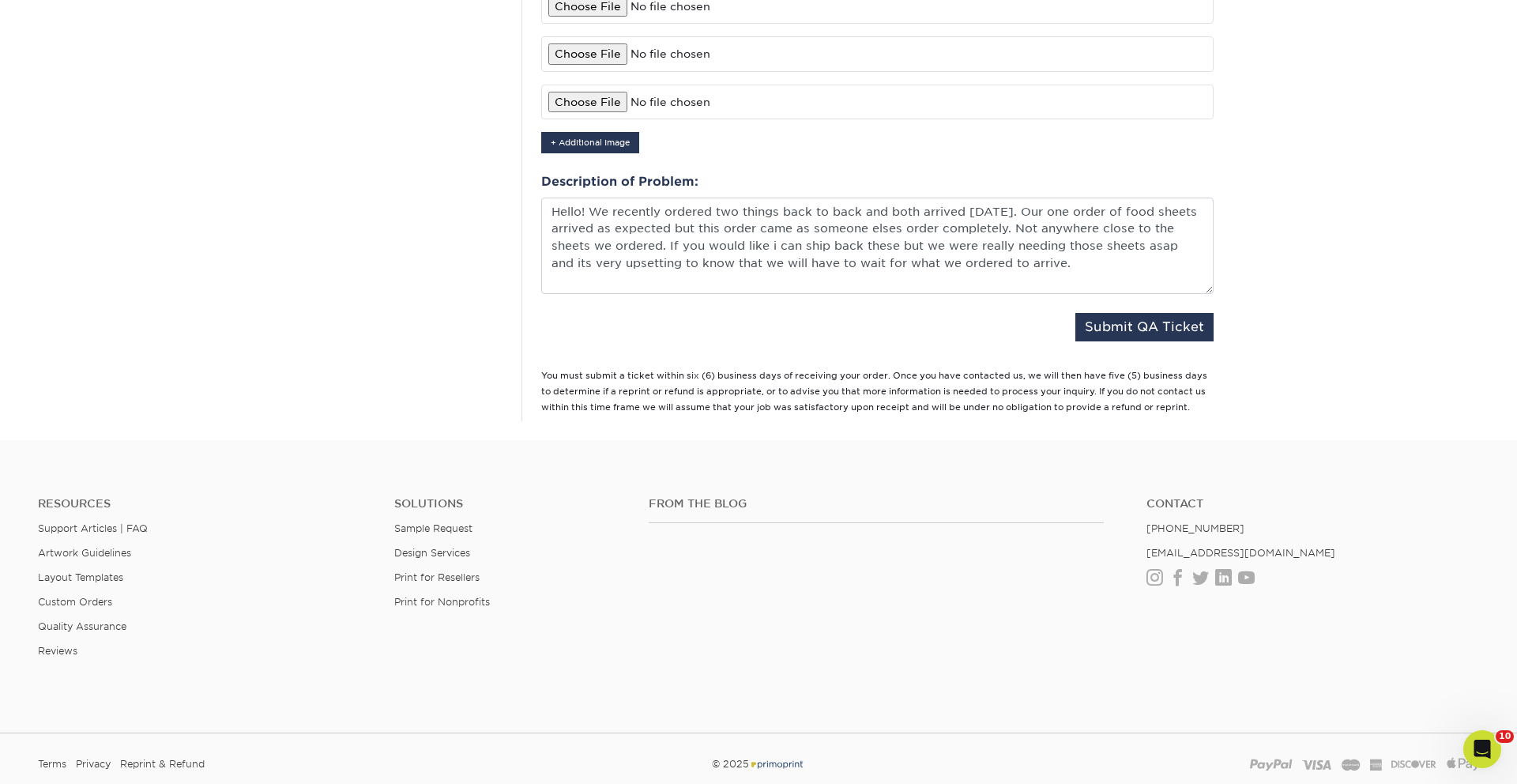
scroll to position [976, 0]
click at [1137, 316] on button "Submit QA Ticket" at bounding box center [1145, 326] width 138 height 28
